Goal: Information Seeking & Learning: Learn about a topic

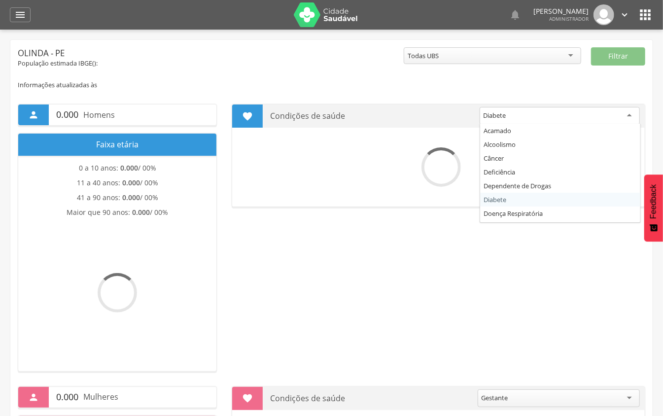
click at [551, 112] on div "Diabete" at bounding box center [560, 116] width 160 height 18
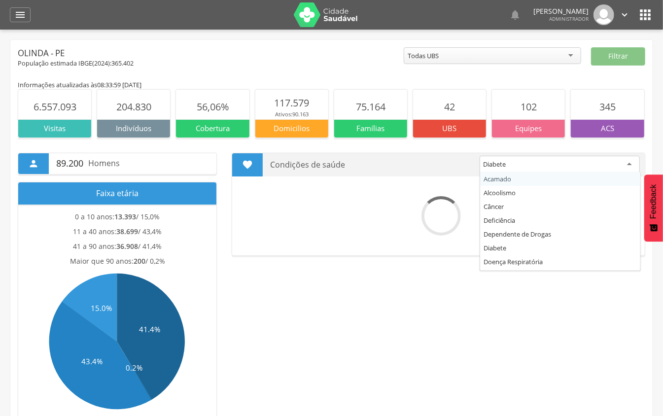
click at [348, 148] on div " 89.200 Homens Faixa etária 0 a 10 anos: 13.393 / 15,0% 11 a 40 anos: 38.699 /…" at bounding box center [331, 279] width 643 height 283
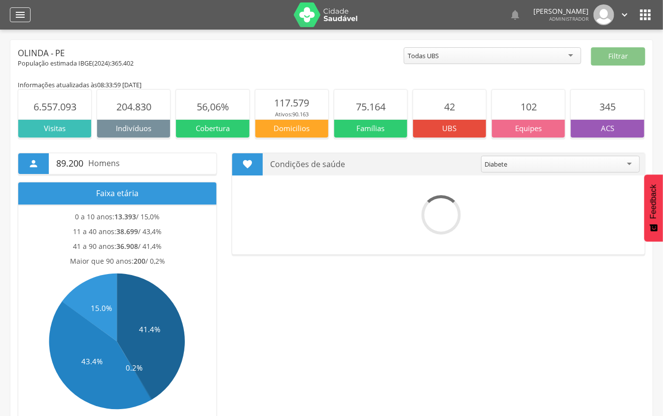
click at [24, 16] on icon "" at bounding box center [20, 15] width 12 height 12
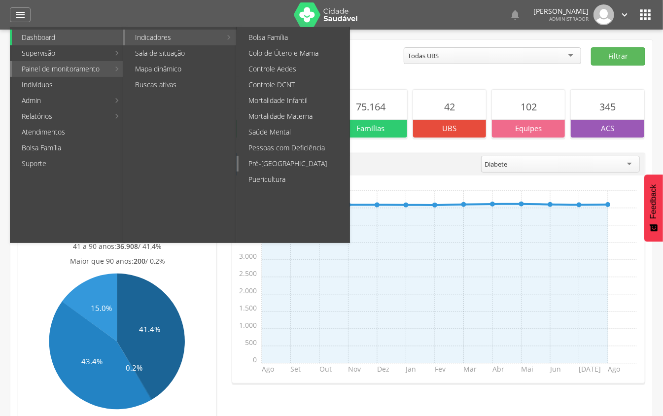
click at [269, 160] on link "Pré-[GEOGRAPHIC_DATA]" at bounding box center [294, 164] width 111 height 16
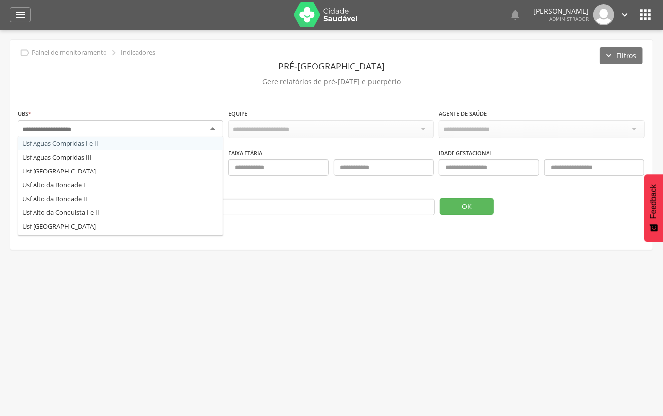
click at [210, 127] on div at bounding box center [121, 129] width 206 height 18
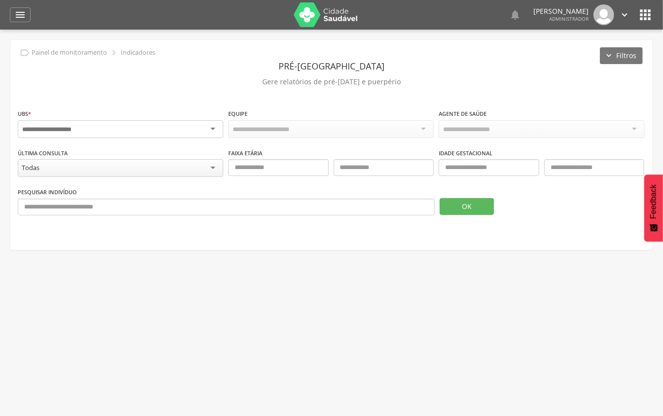
click at [212, 127] on div at bounding box center [121, 129] width 206 height 18
click at [23, 16] on icon "" at bounding box center [20, 15] width 12 height 12
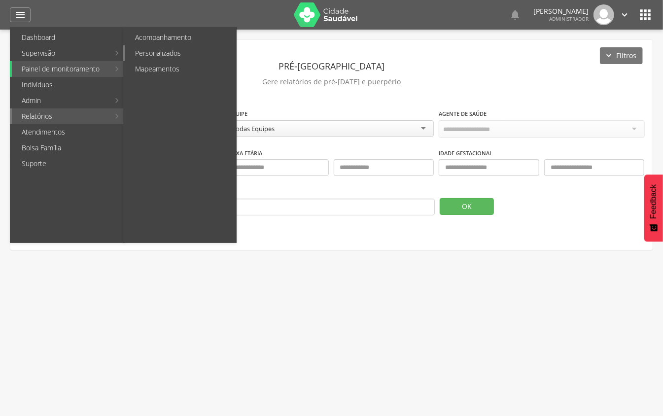
click at [146, 53] on link "Personalizados" at bounding box center [180, 53] width 111 height 16
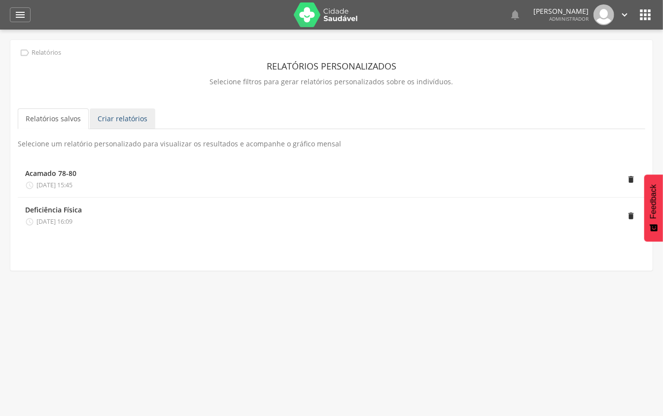
click at [122, 128] on link "Criar relatórios" at bounding box center [123, 119] width 66 height 21
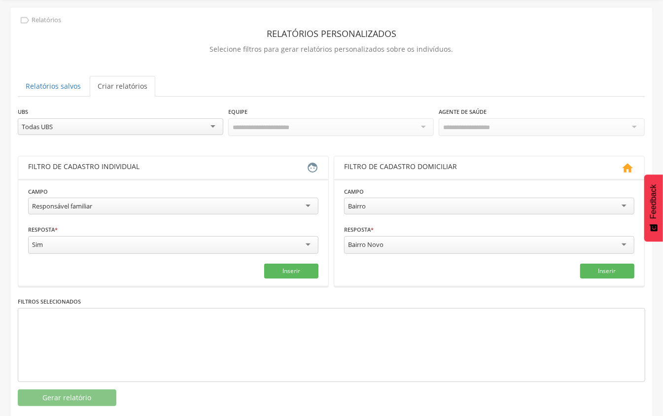
scroll to position [50, 0]
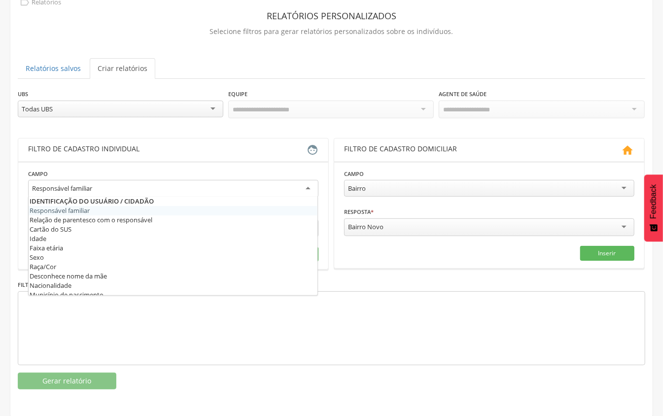
click at [208, 188] on div "Responsável familiar" at bounding box center [173, 189] width 291 height 18
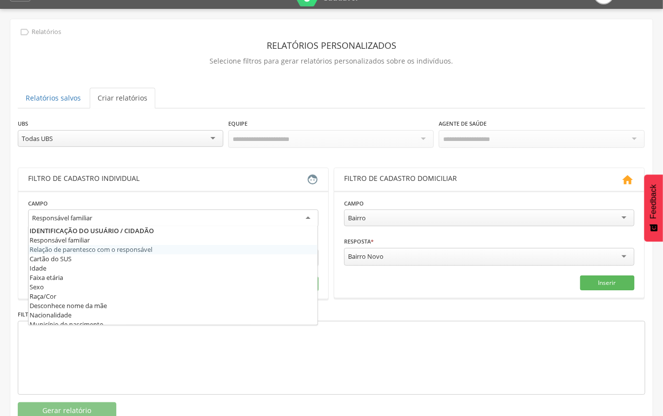
scroll to position [0, 0]
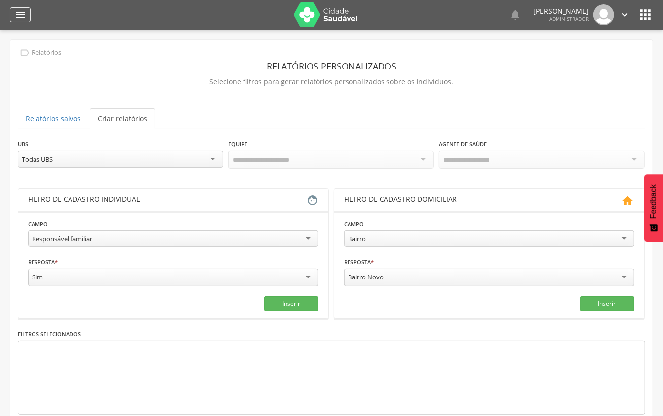
click at [24, 19] on icon "" at bounding box center [20, 15] width 12 height 12
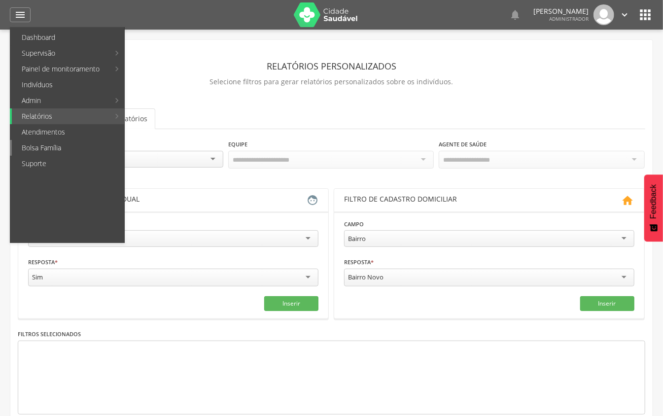
click at [55, 141] on link "Bolsa Família" at bounding box center [68, 148] width 112 height 16
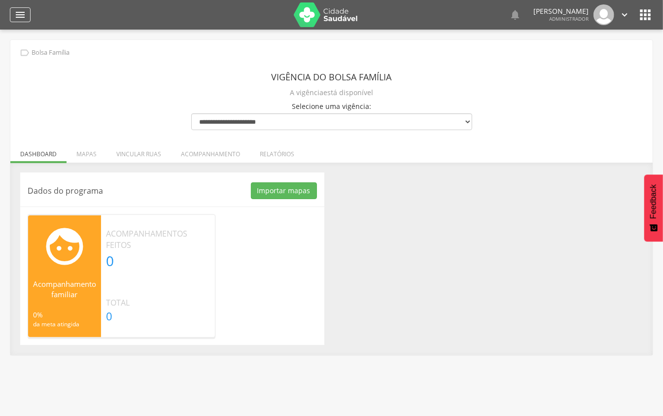
click at [14, 14] on div "" at bounding box center [20, 14] width 21 height 15
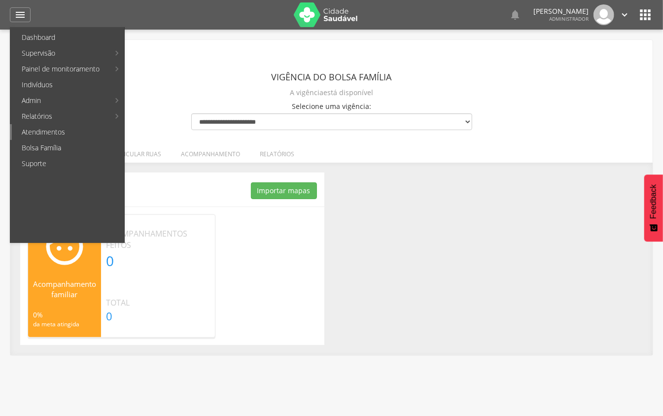
click at [69, 129] on link "Atendimentos" at bounding box center [68, 132] width 112 height 16
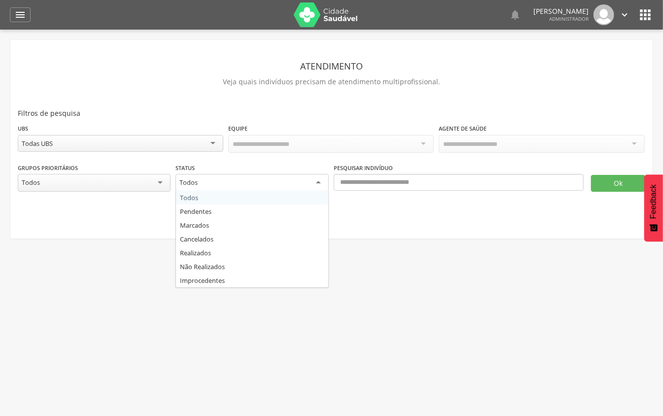
click at [184, 186] on div "Todos" at bounding box center [252, 183] width 153 height 18
